Goal: Task Accomplishment & Management: Manage account settings

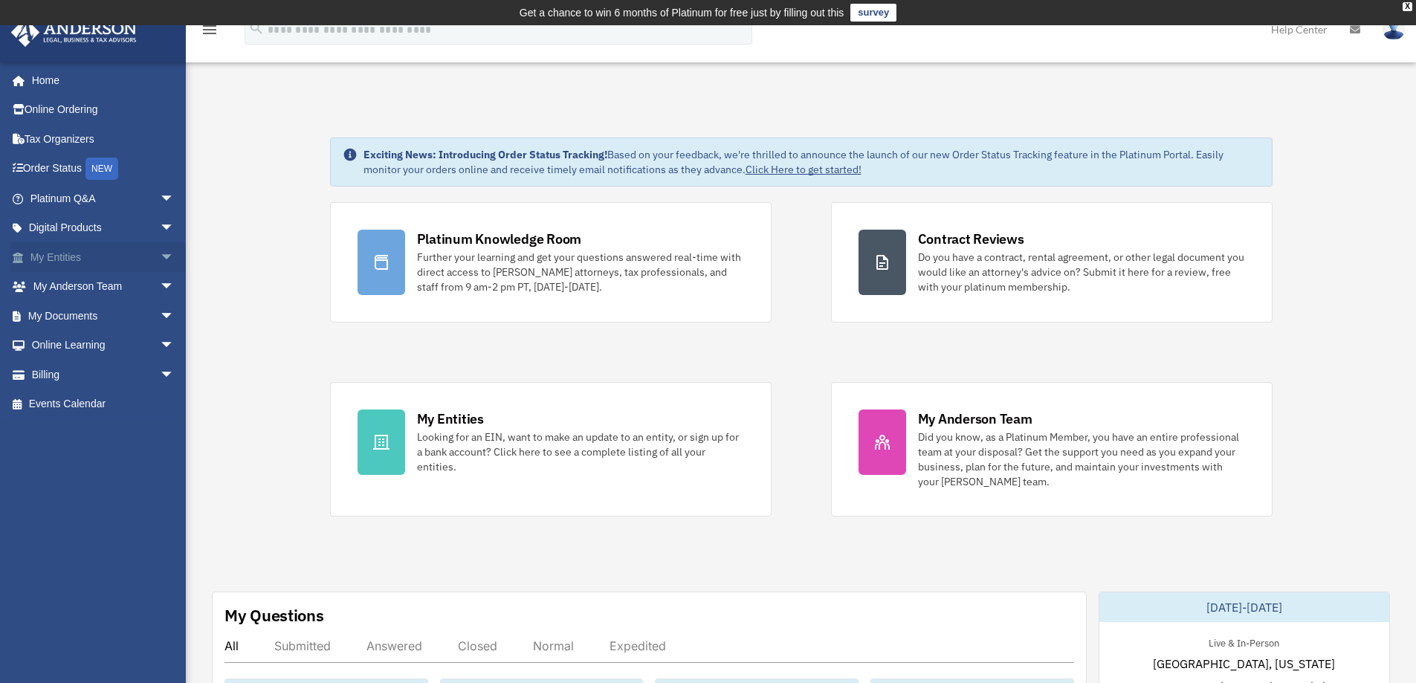
click at [160, 252] on span "arrow_drop_down" at bounding box center [175, 257] width 30 height 30
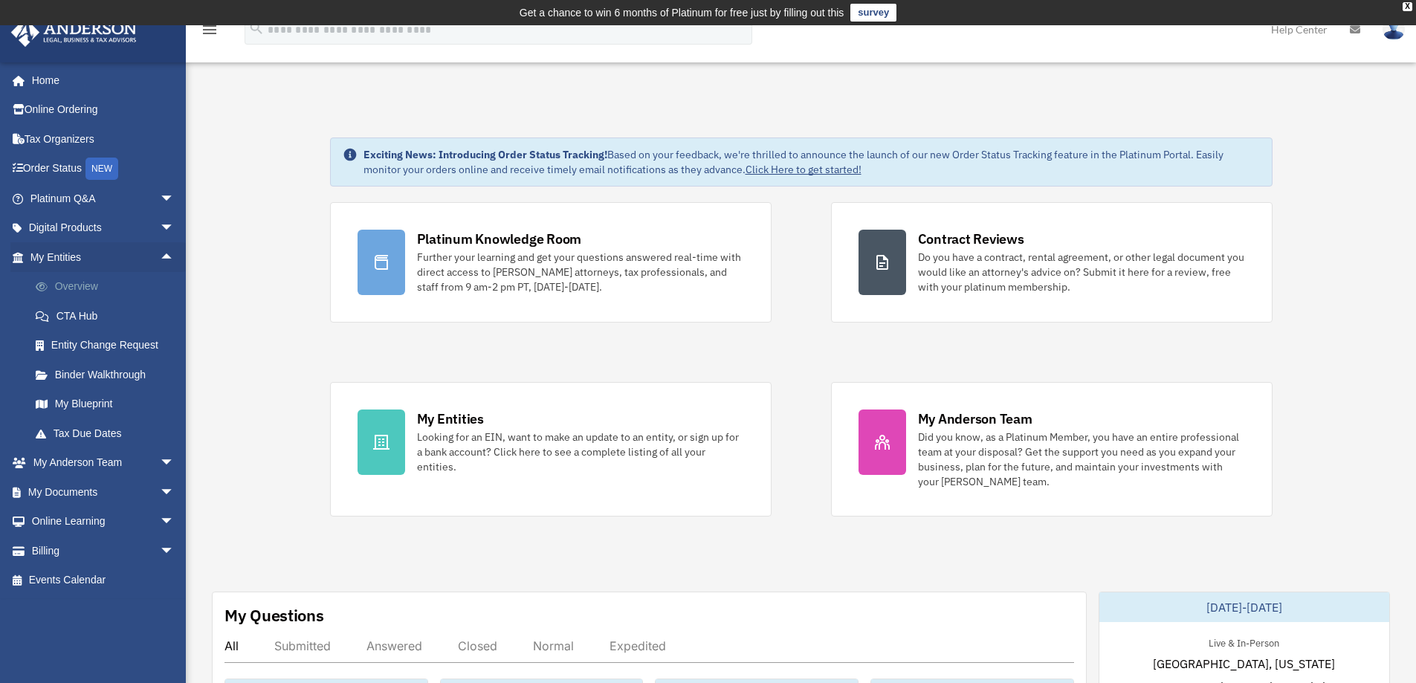
click at [80, 282] on link "Overview" at bounding box center [109, 287] width 176 height 30
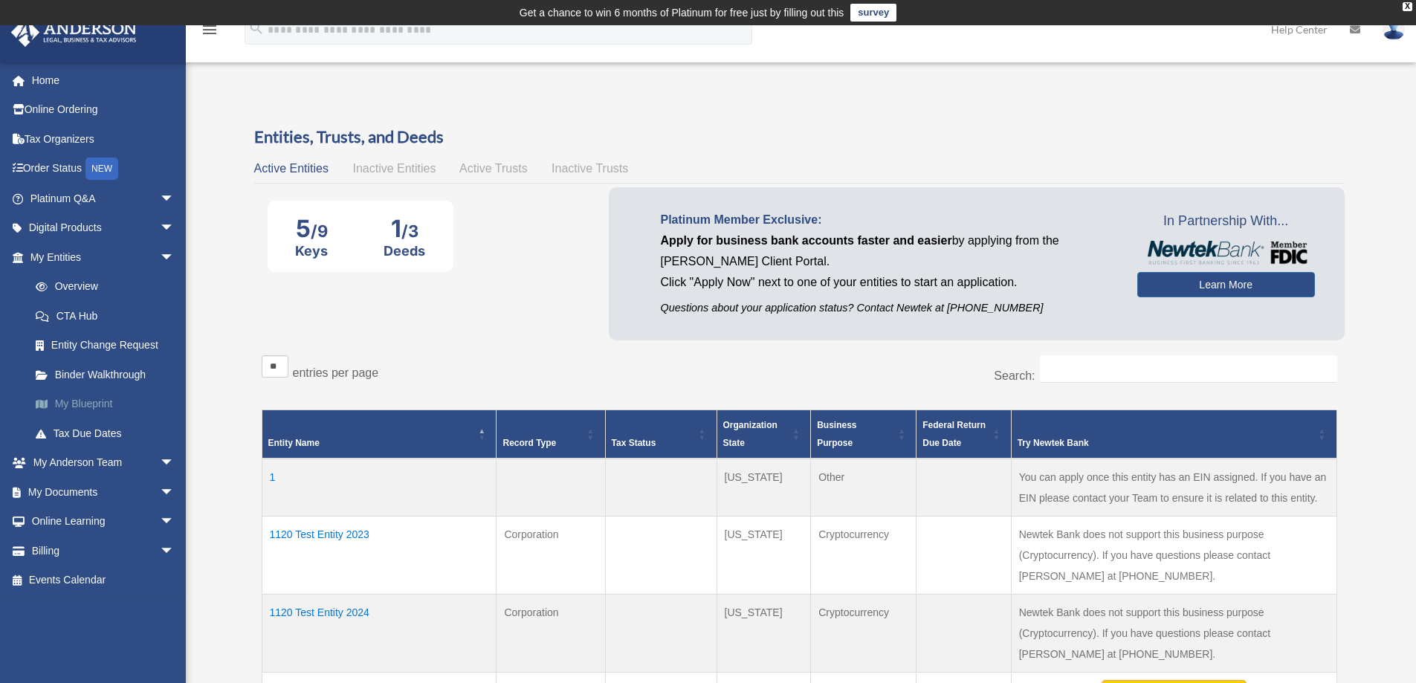
click at [74, 402] on link "My Blueprint" at bounding box center [109, 405] width 176 height 30
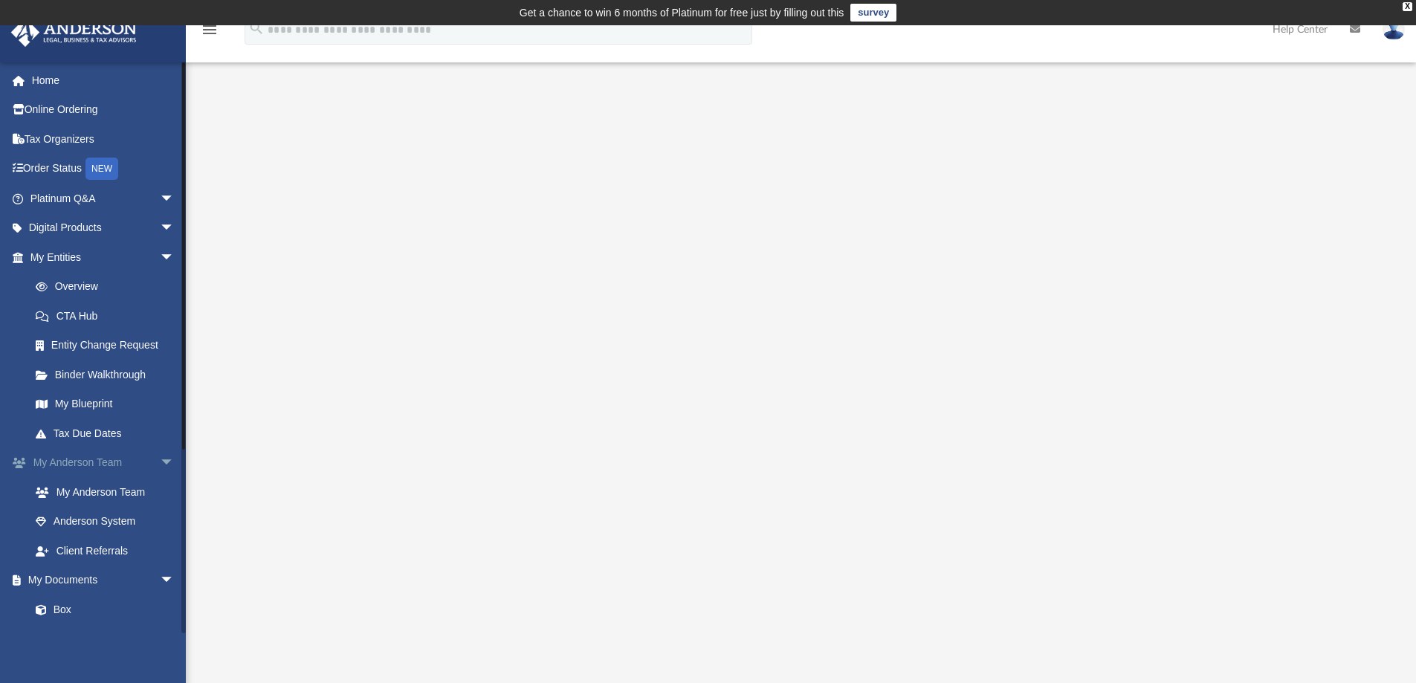
click at [160, 460] on span "arrow_drop_down" at bounding box center [175, 463] width 30 height 30
click at [160, 260] on span "arrow_drop_down" at bounding box center [175, 257] width 30 height 30
click at [160, 225] on span "arrow_drop_down" at bounding box center [175, 228] width 30 height 30
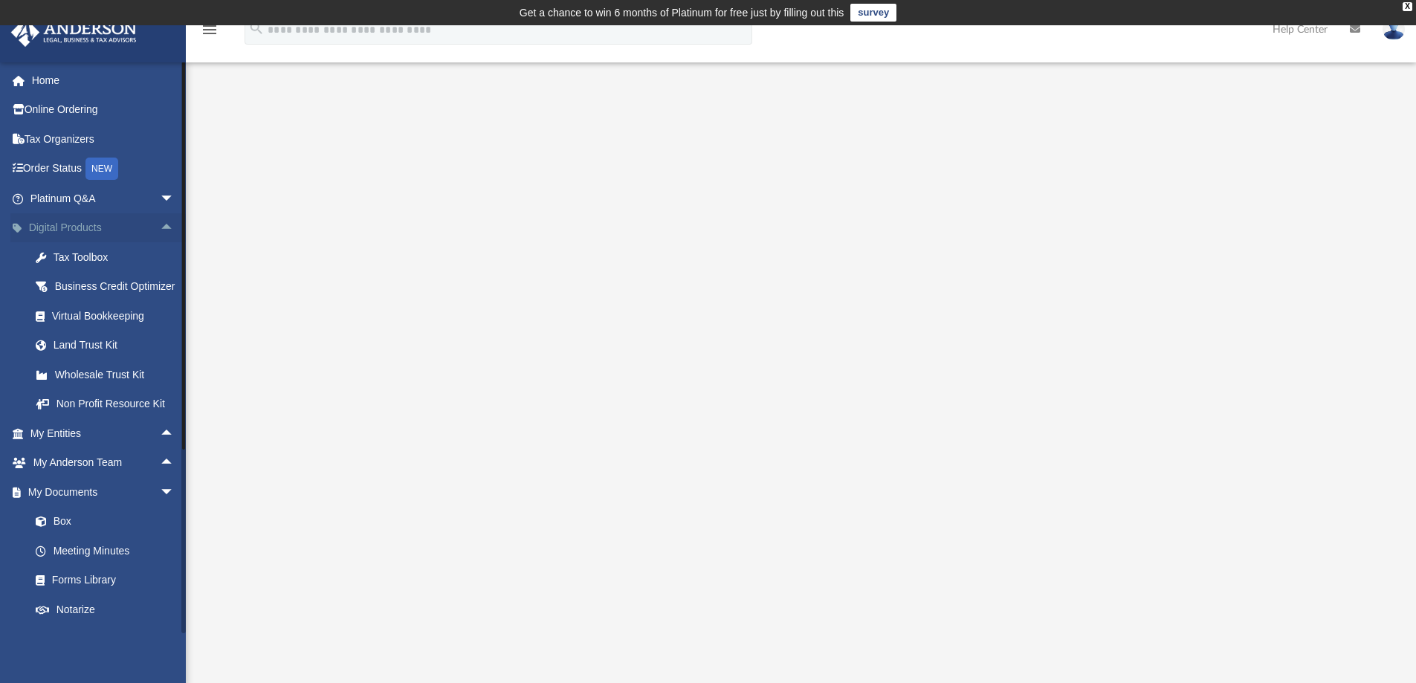
click at [160, 222] on span "arrow_drop_up" at bounding box center [175, 228] width 30 height 30
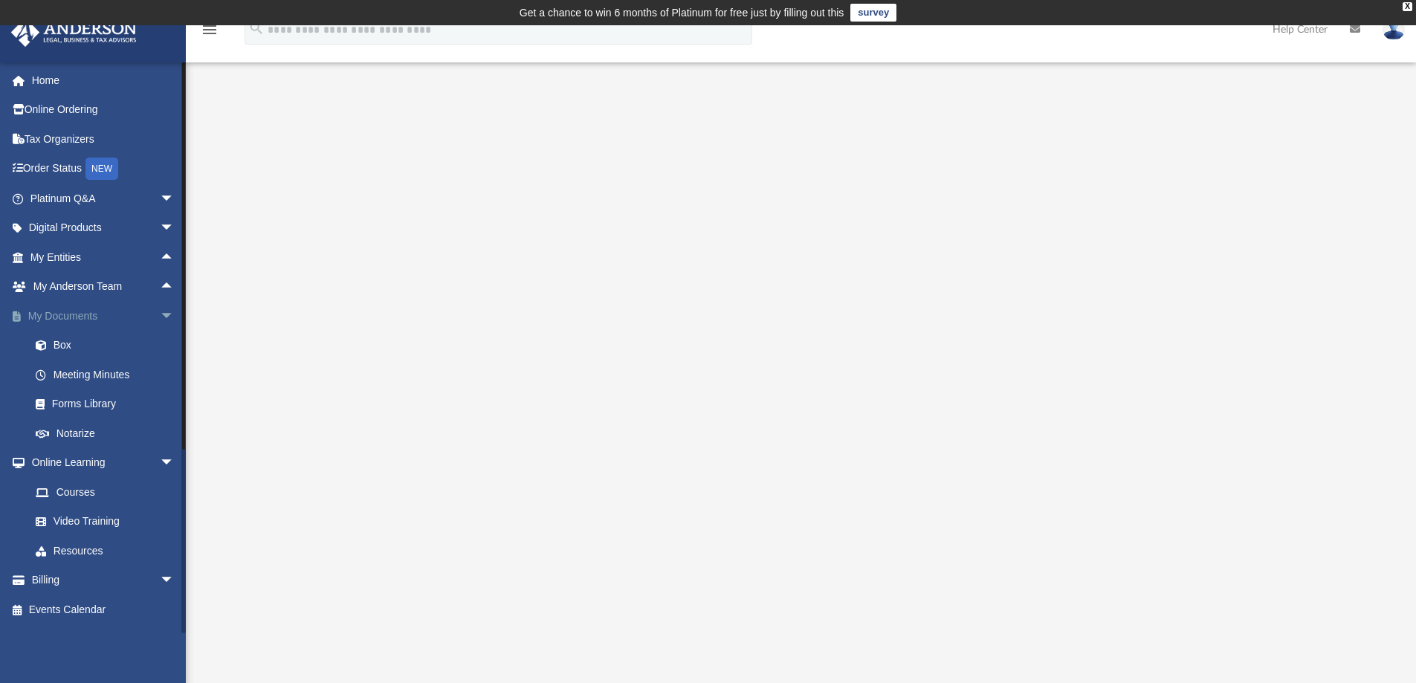
click at [160, 318] on span "arrow_drop_down" at bounding box center [175, 316] width 30 height 30
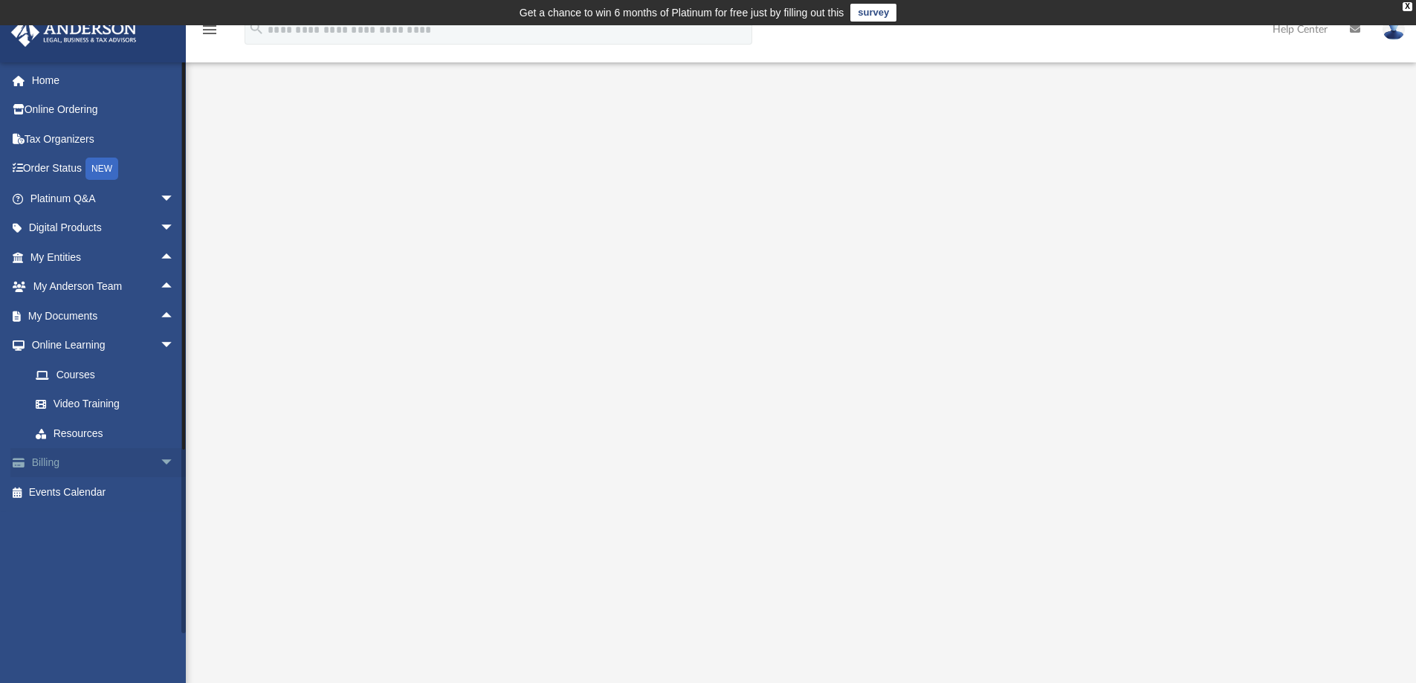
click at [160, 457] on span "arrow_drop_down" at bounding box center [175, 463] width 30 height 30
click at [160, 451] on span "arrow_drop_up" at bounding box center [175, 463] width 30 height 30
click at [161, 339] on span "arrow_drop_down" at bounding box center [175, 346] width 30 height 30
click at [160, 376] on span "arrow_drop_down" at bounding box center [175, 375] width 30 height 30
click at [97, 407] on link "$ Open Invoices" at bounding box center [109, 405] width 176 height 30
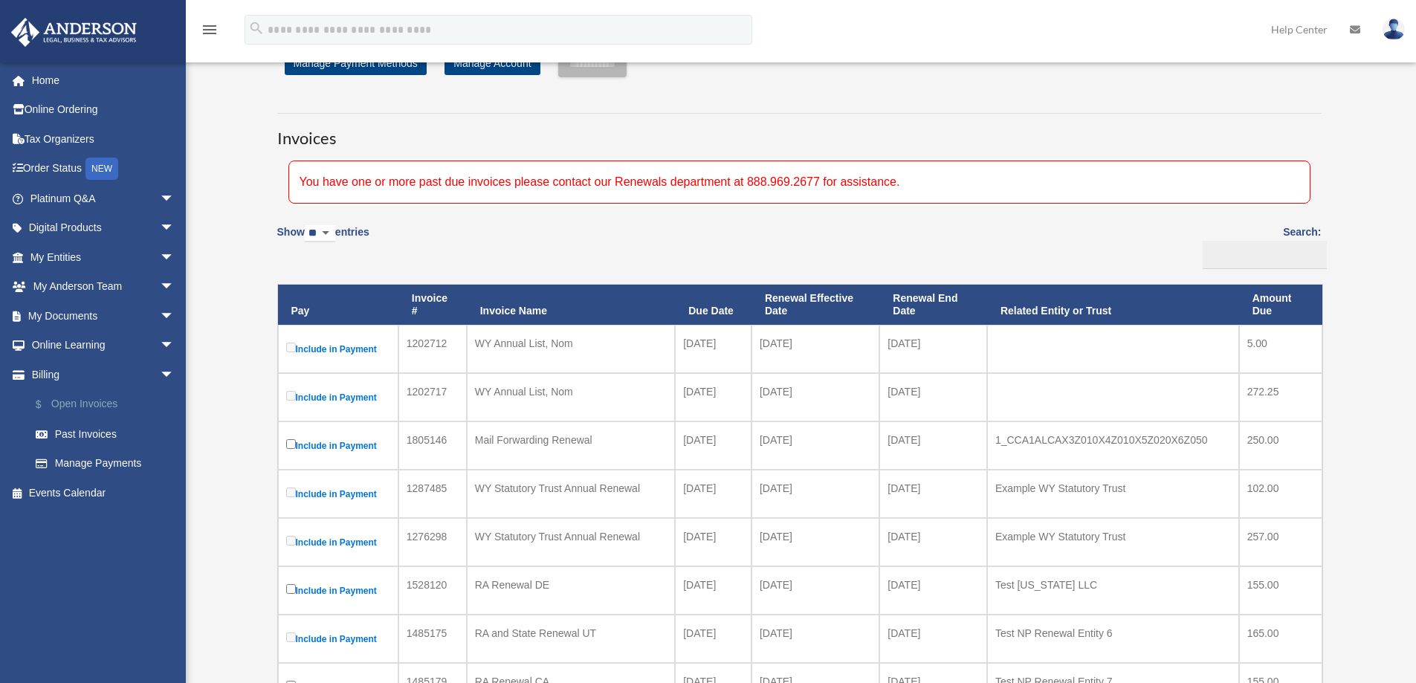
scroll to position [74, 0]
click at [97, 413] on link "$ Open Invoices" at bounding box center [109, 405] width 176 height 30
